Goal: Navigation & Orientation: Find specific page/section

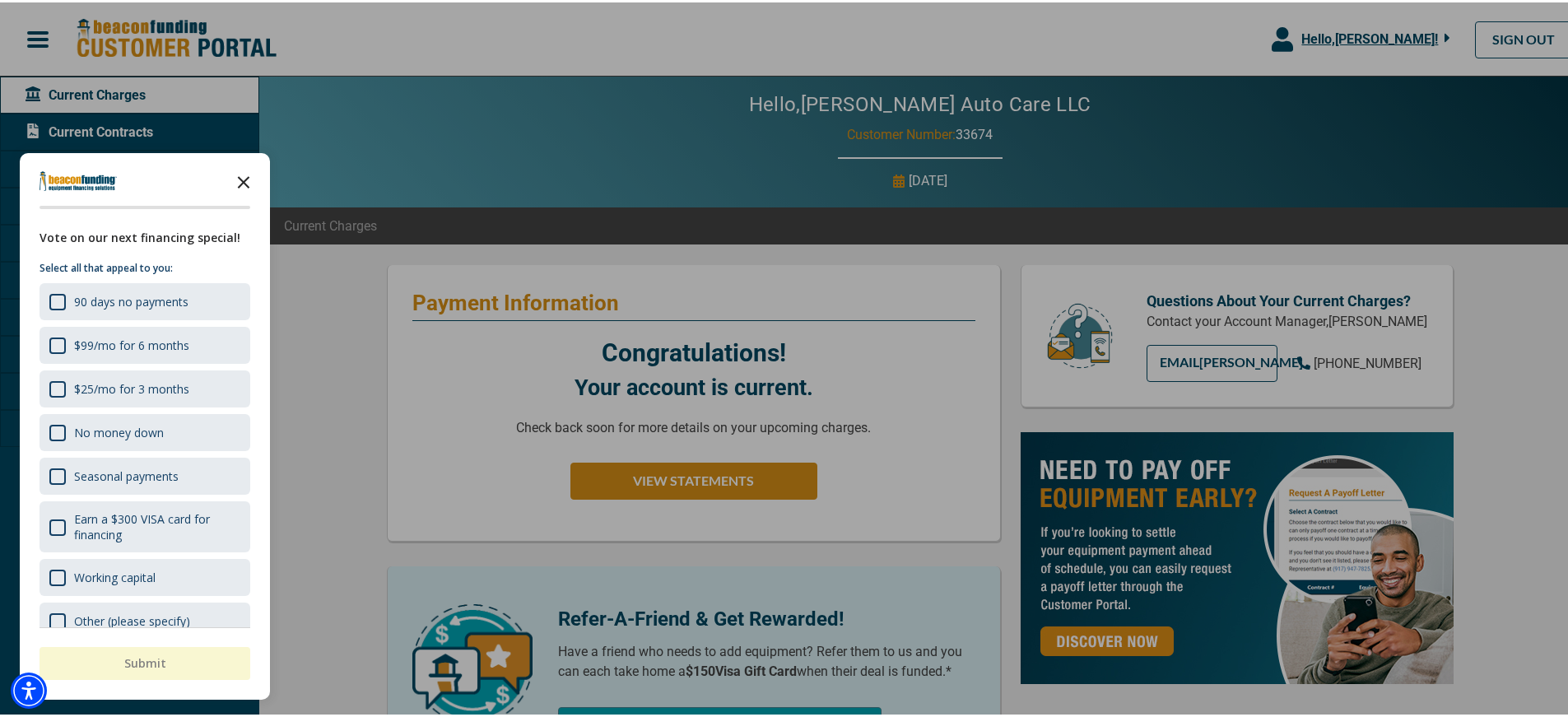
click at [247, 170] on icon "Close the survey" at bounding box center [244, 178] width 33 height 33
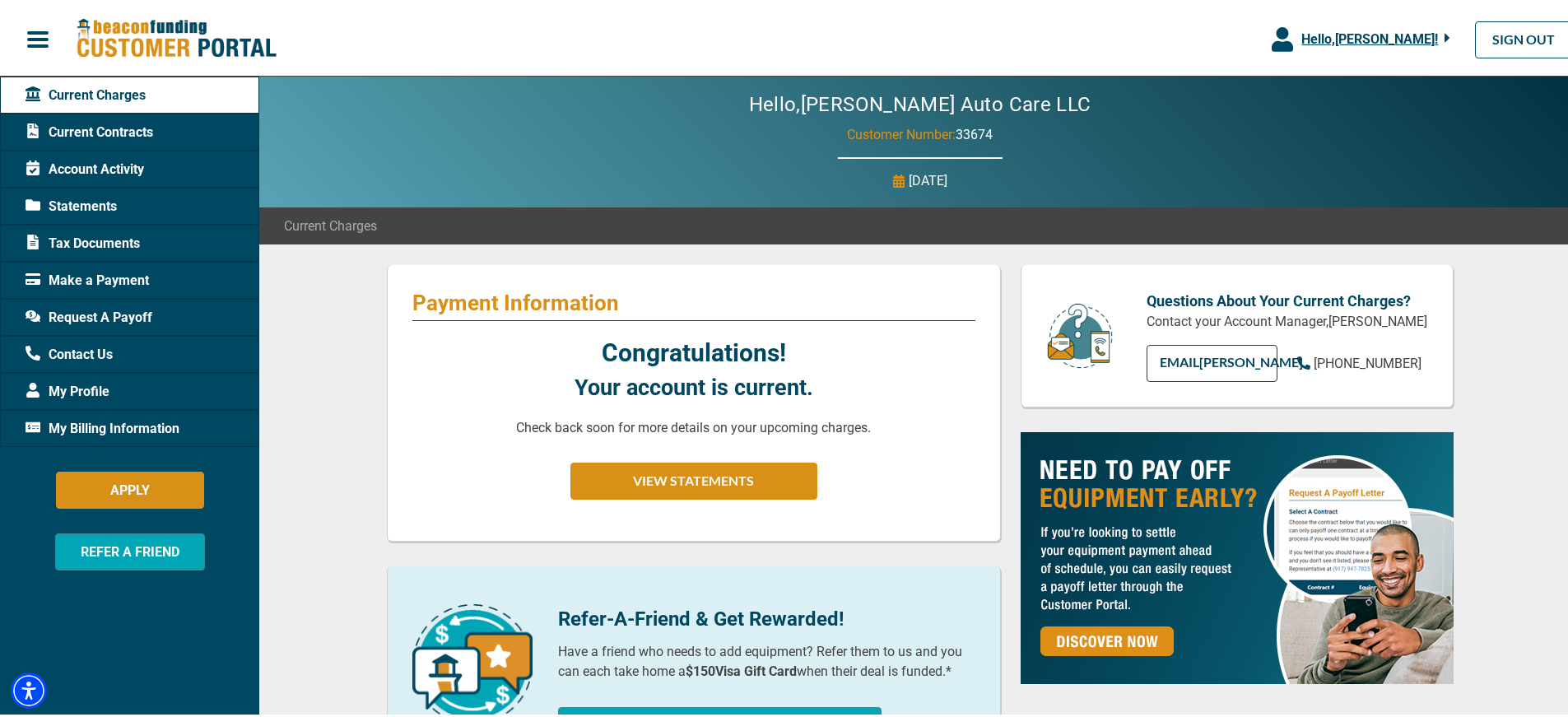
click at [94, 343] on span "Contact Us" at bounding box center [69, 352] width 87 height 20
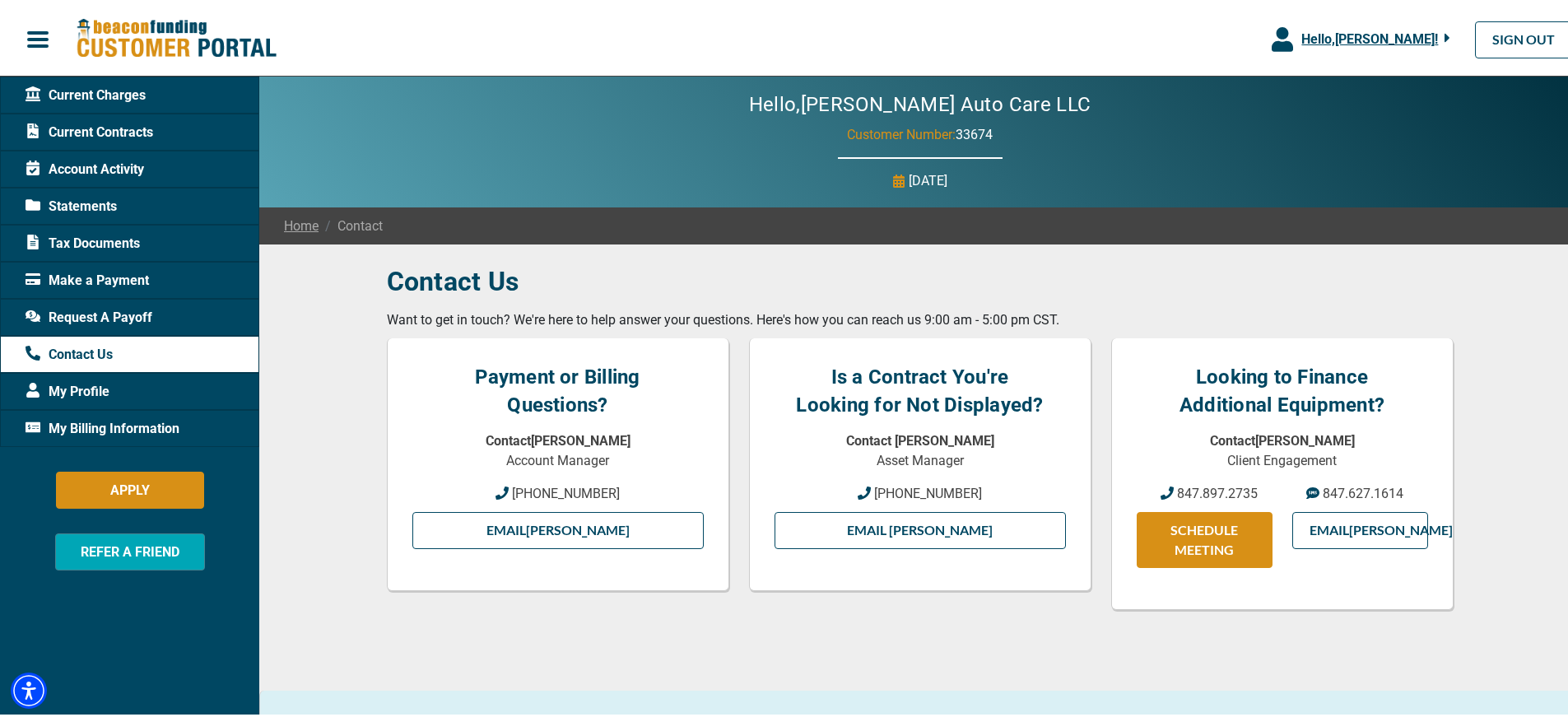
click at [123, 170] on span "Account Activity" at bounding box center [84, 167] width 118 height 20
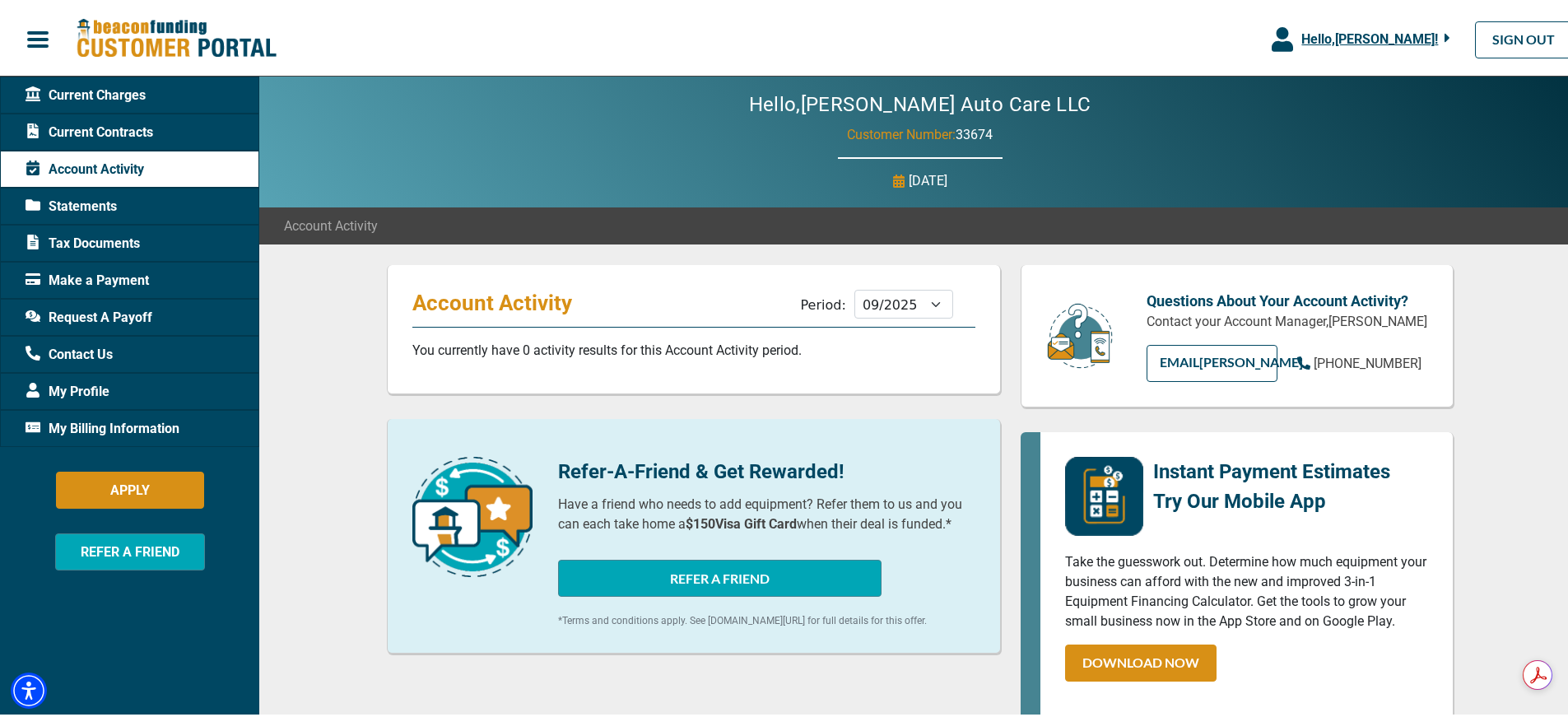
click at [114, 202] on span "Statements" at bounding box center [71, 204] width 91 height 20
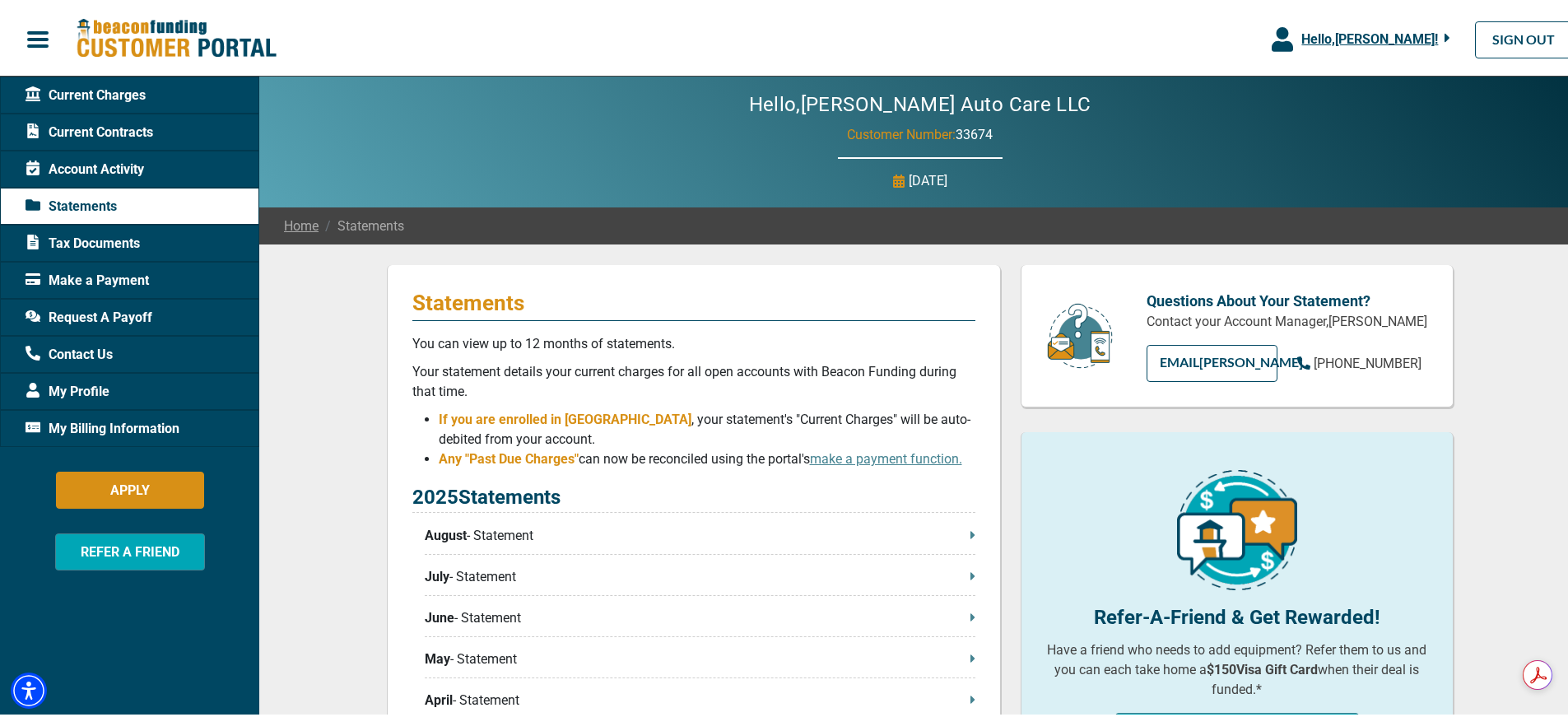
click at [139, 136] on span "Current Contracts" at bounding box center [89, 130] width 128 height 20
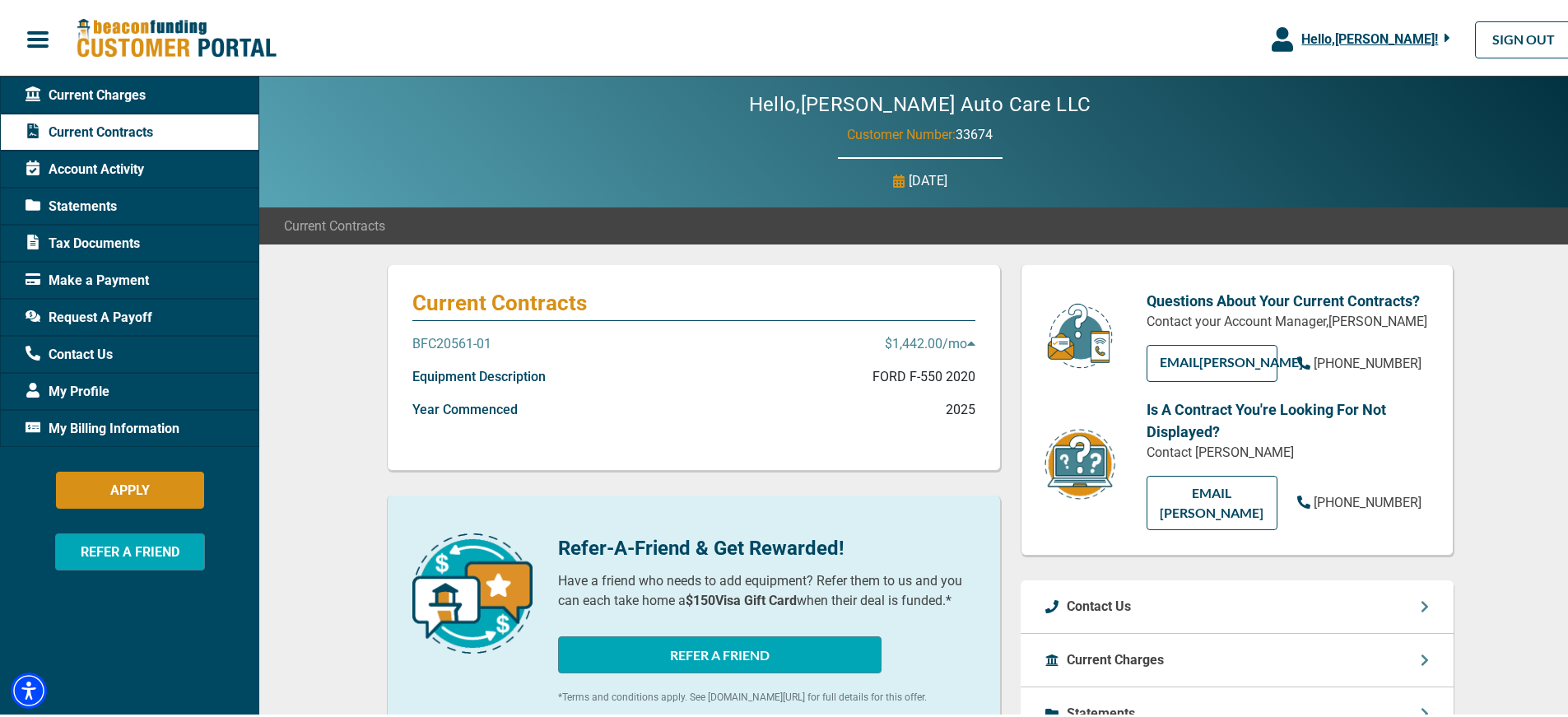
click at [37, 27] on span "button" at bounding box center [37, 37] width 24 height 24
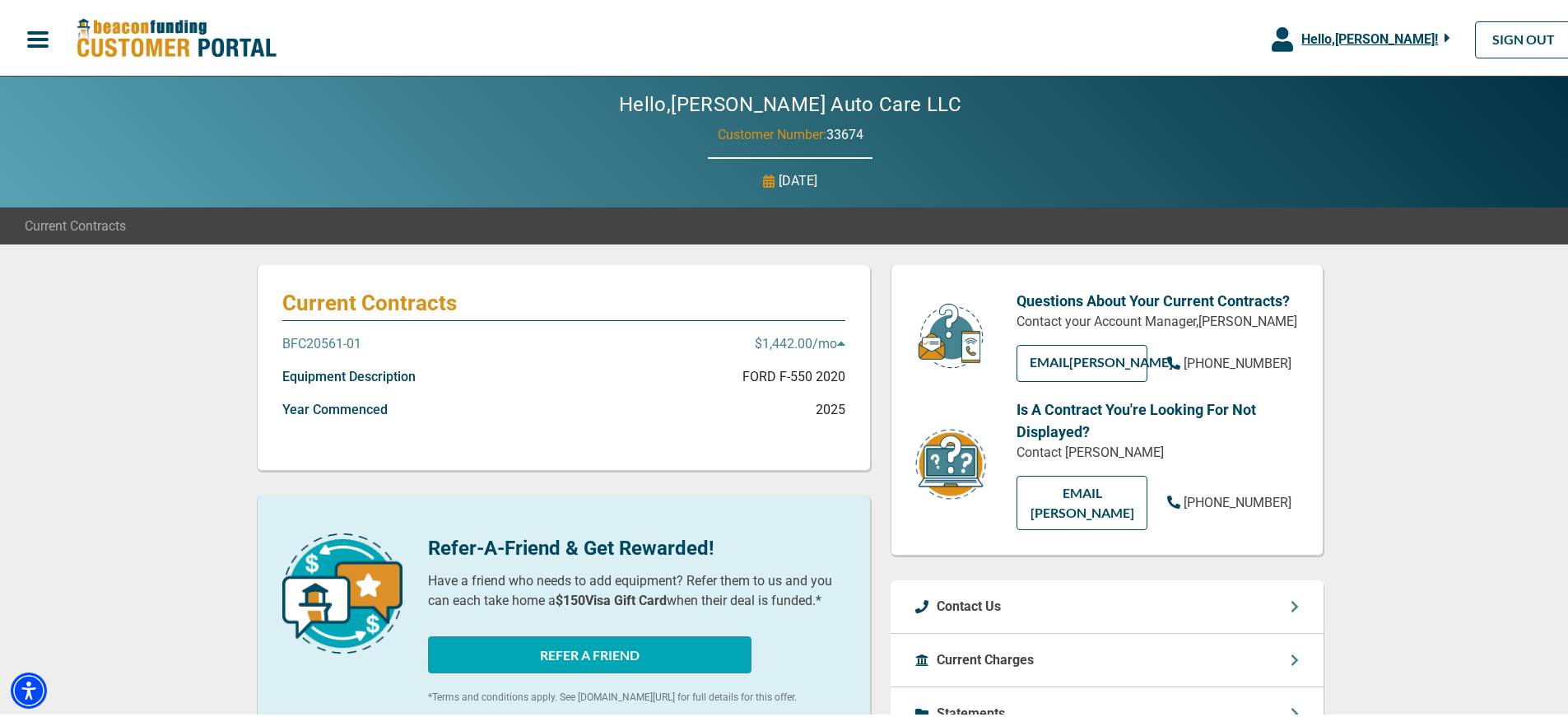
click at [40, 37] on span "button" at bounding box center [37, 37] width 24 height 24
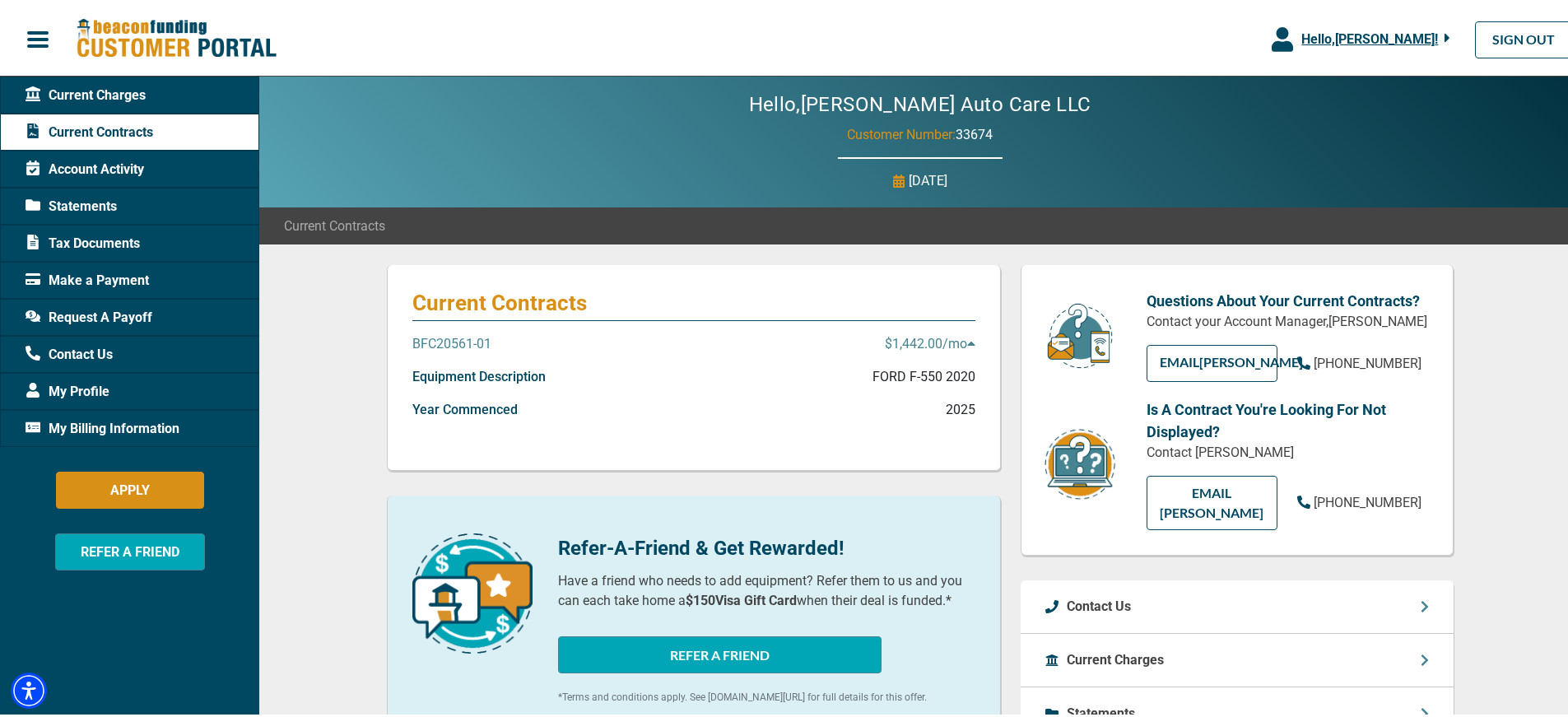
click at [39, 37] on span "button" at bounding box center [37, 37] width 24 height 24
